Goal: Check status: Check status

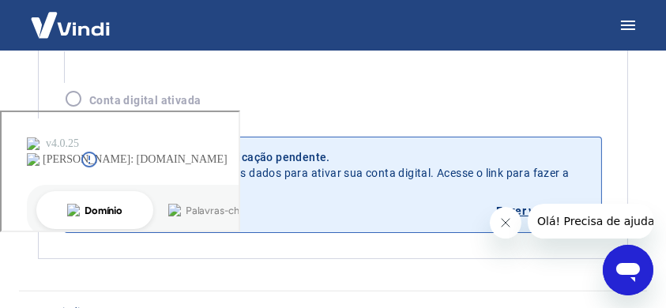
scroll to position [222, 0]
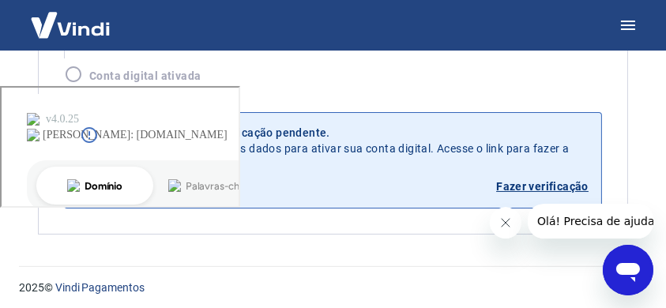
click at [562, 190] on link "Fazer verificação" at bounding box center [542, 186] width 92 height 13
